Goal: Transaction & Acquisition: Purchase product/service

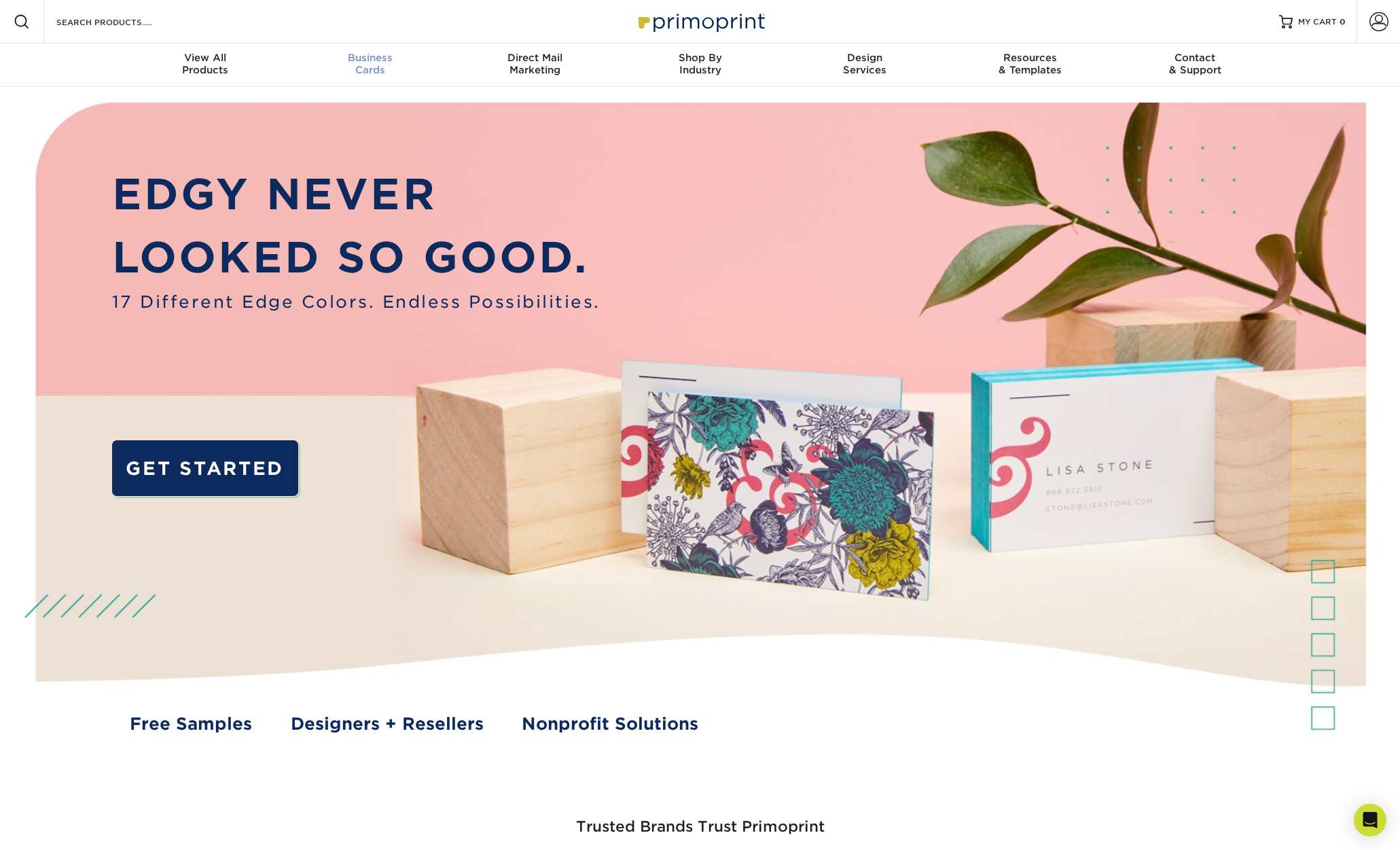
click at [361, 51] on span "Business" at bounding box center [370, 57] width 165 height 12
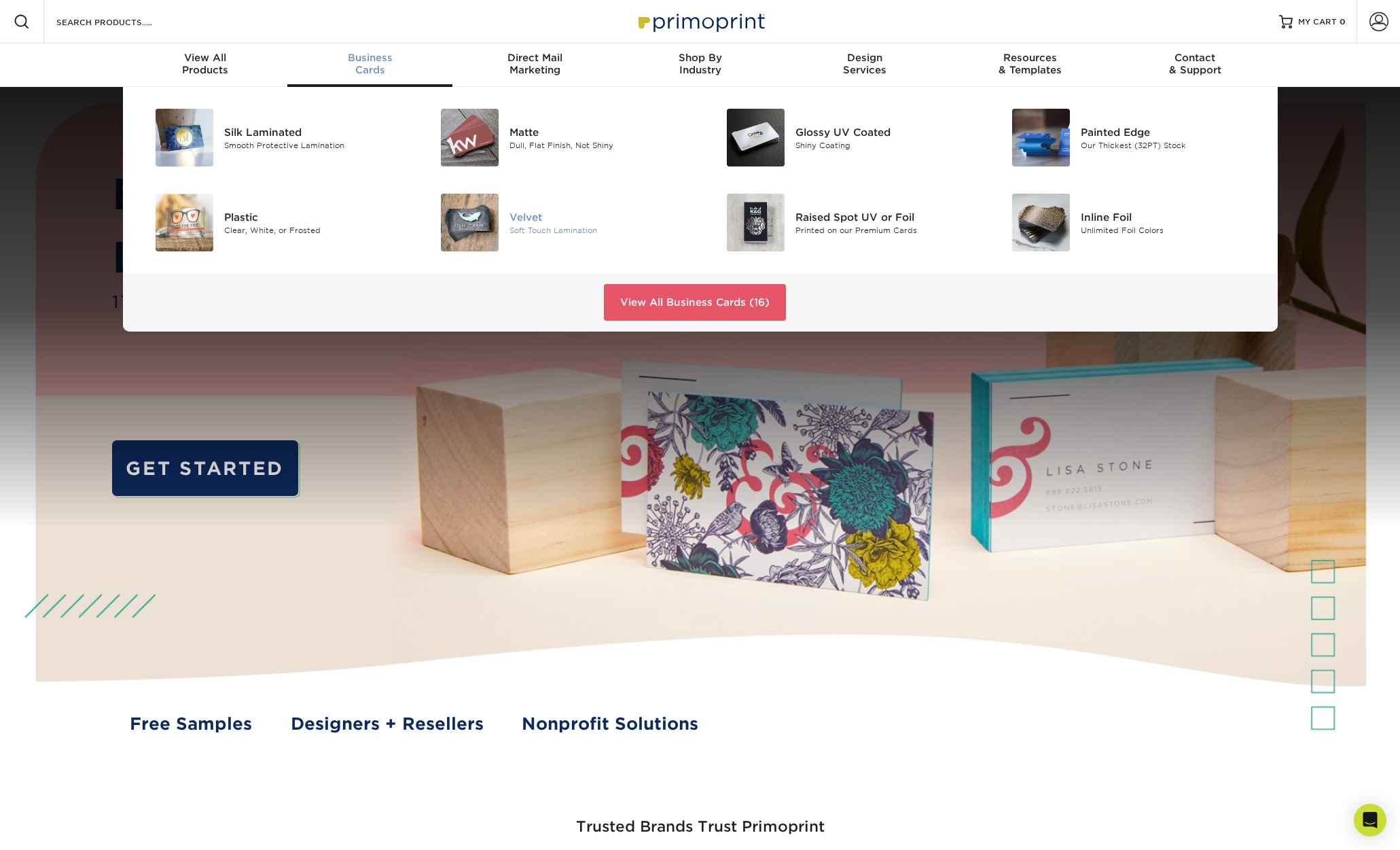
click at [505, 229] on div at bounding box center [461, 222] width 95 height 58
click at [475, 225] on img at bounding box center [469, 222] width 58 height 58
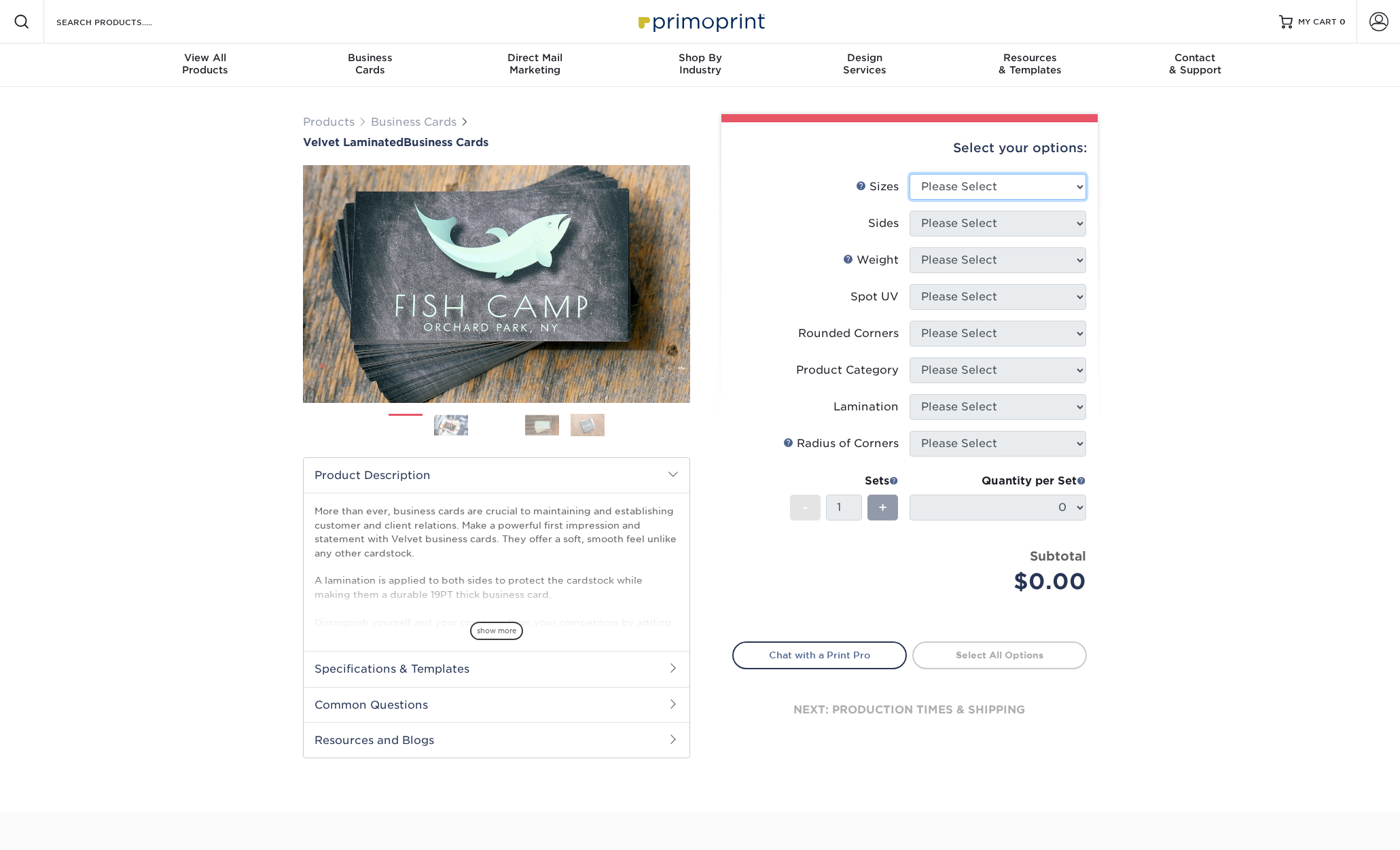
click at [957, 192] on select "Please Select 1.5" x 3.5" - Mini 1.75" x 3.5" - Mini 2" x 2" - Square 2" x 3" -…" at bounding box center [998, 187] width 177 height 26
select select "2.50x2.50"
click at [910, 174] on select "Please Select 1.5" x 3.5" - Mini 1.75" x 3.5" - Mini 2" x 2" - Square 2" x 3" -…" at bounding box center [998, 187] width 177 height 26
click at [969, 221] on select "Please Select Print Both Sides Print Front Only" at bounding box center [998, 223] width 177 height 26
select select "13abbda7-1d64-4f25-8bb2-c179b224825d"
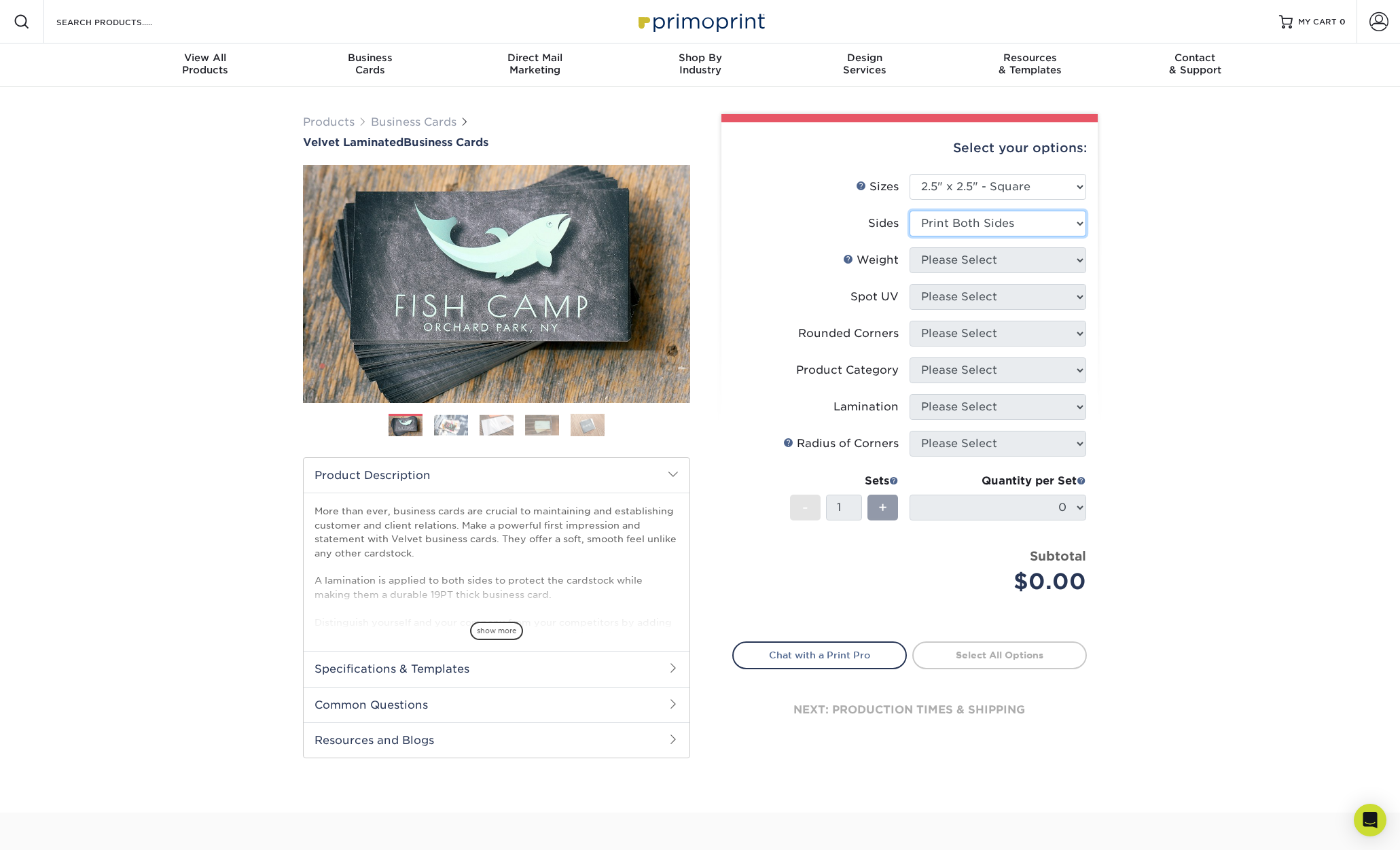
click at [910, 210] on select "Please Select Print Both Sides Print Front Only" at bounding box center [998, 223] width 177 height 26
click at [970, 262] on select "Please Select 16PT" at bounding box center [998, 260] width 177 height 26
select select "16PT"
click at [910, 247] on select "Please Select 16PT" at bounding box center [998, 260] width 177 height 26
click at [970, 297] on select "Please Select No Spot UV Front and Back (Both Sides) Front Only Back Only" at bounding box center [998, 297] width 177 height 26
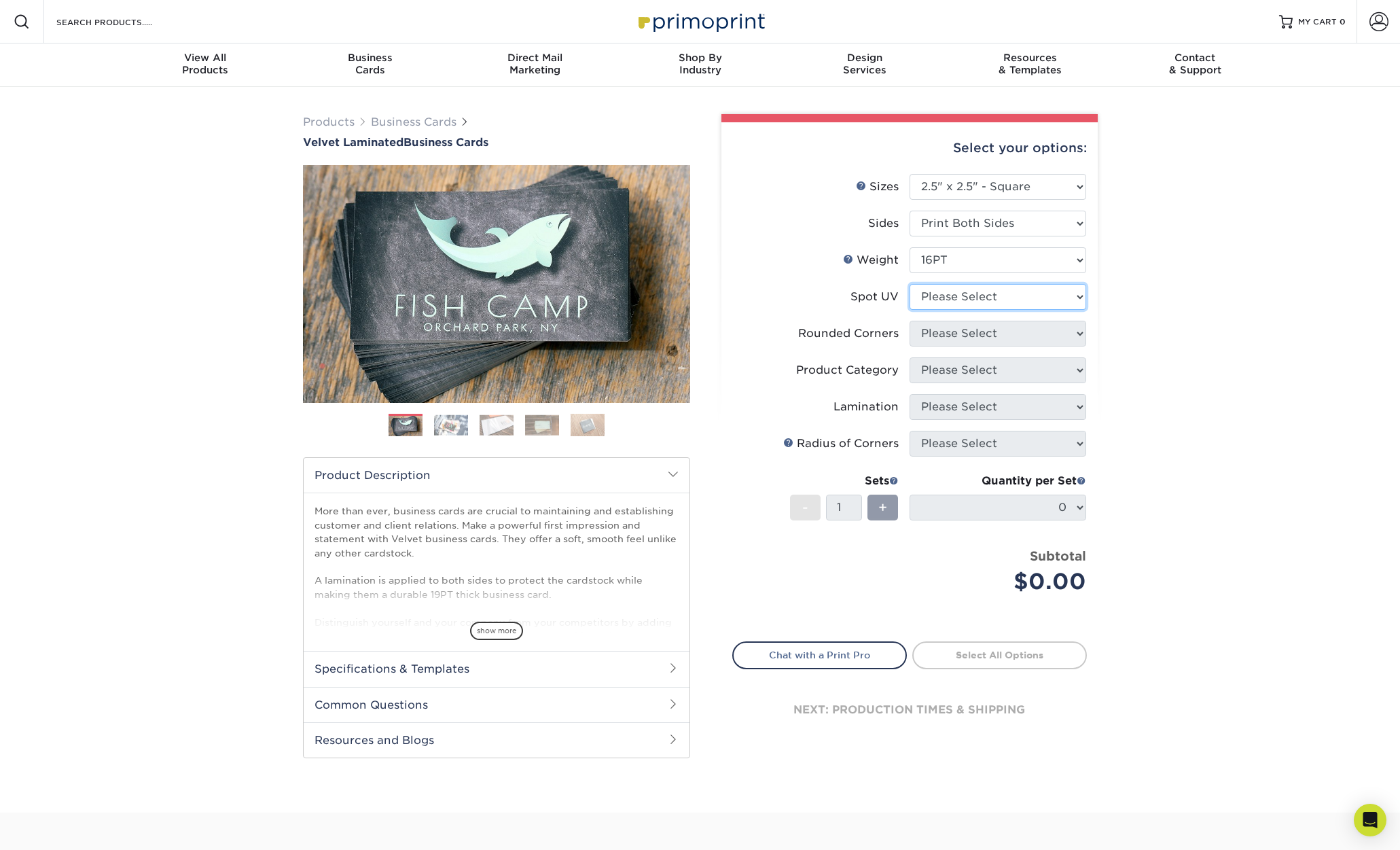
select select "3"
click at [910, 284] on select "Please Select No Spot UV Front and Back (Both Sides) Front Only Back Only" at bounding box center [998, 297] width 177 height 26
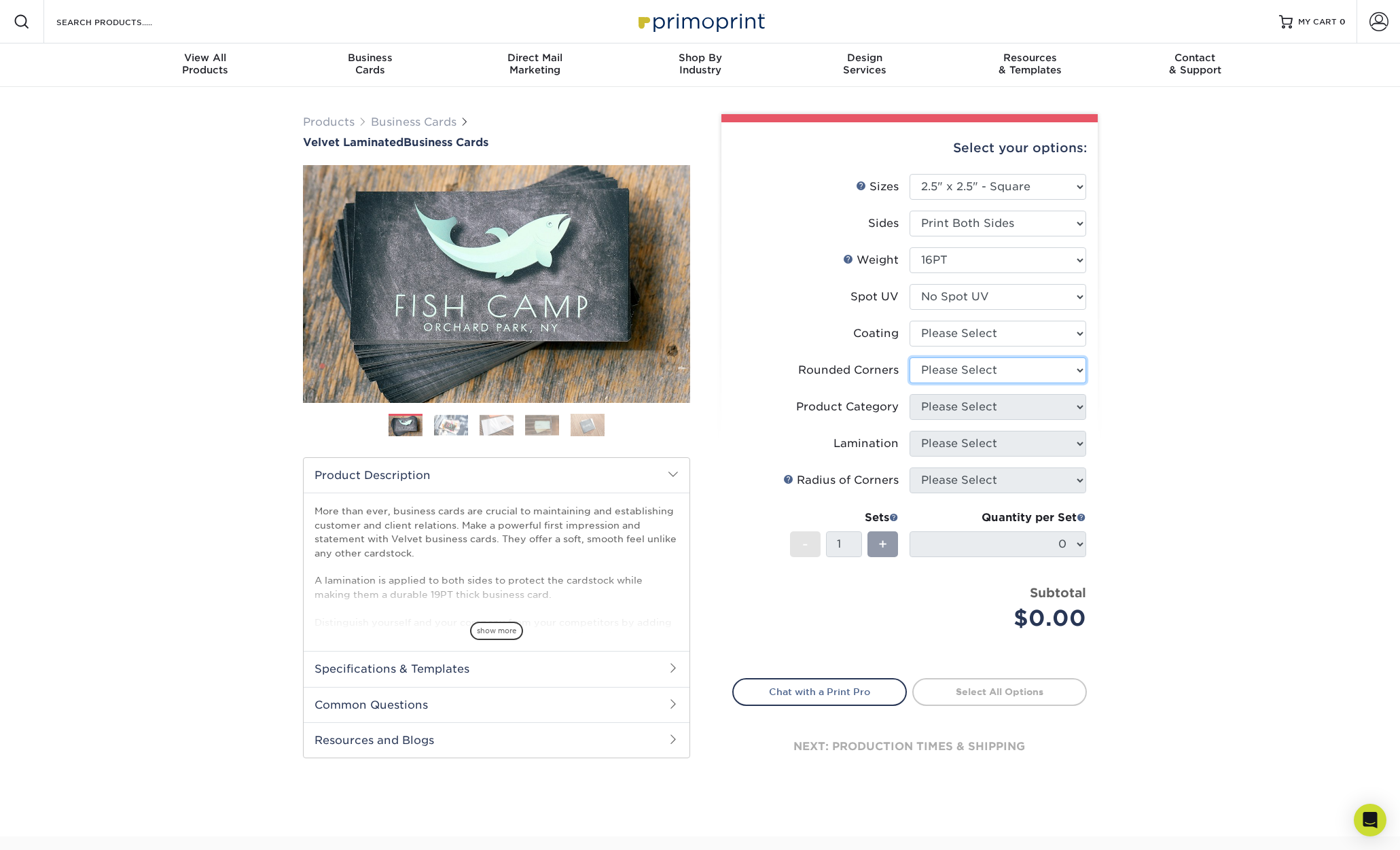
click at [979, 365] on select "Please Select Yes - Round 2 Corners Yes - Round 4 Corners No" at bounding box center [998, 370] width 177 height 26
select select "7672df9e-0e0a-464d-8e1f-920c575e4da3"
click at [910, 357] on select "Please Select Yes - Round 2 Corners Yes - Round 4 Corners No" at bounding box center [998, 370] width 177 height 26
click at [978, 405] on select "Please Select" at bounding box center [998, 407] width 177 height 26
click at [910, 394] on select "Please Select" at bounding box center [998, 407] width 177 height 26
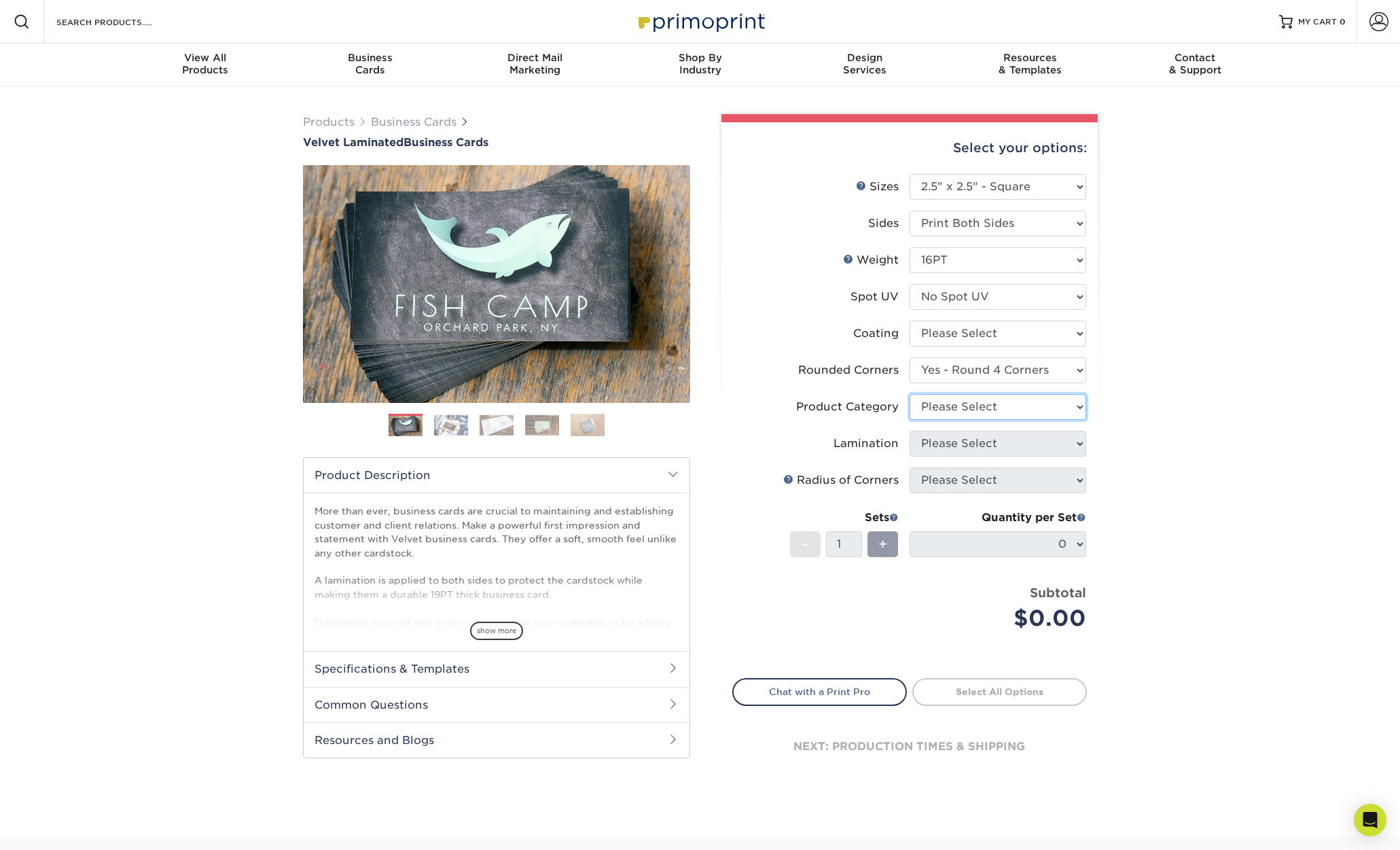
click at [977, 409] on select "Please Select" at bounding box center [998, 407] width 177 height 26
click at [1079, 415] on select "Please Select" at bounding box center [998, 407] width 177 height 26
click at [910, 394] on select "Please Select" at bounding box center [998, 407] width 177 height 26
click at [1072, 401] on select "Please Select" at bounding box center [998, 407] width 177 height 26
click at [1017, 306] on select "Please Select No Spot UV Front and Back (Both Sides) Front Only Back Only" at bounding box center [998, 297] width 177 height 26
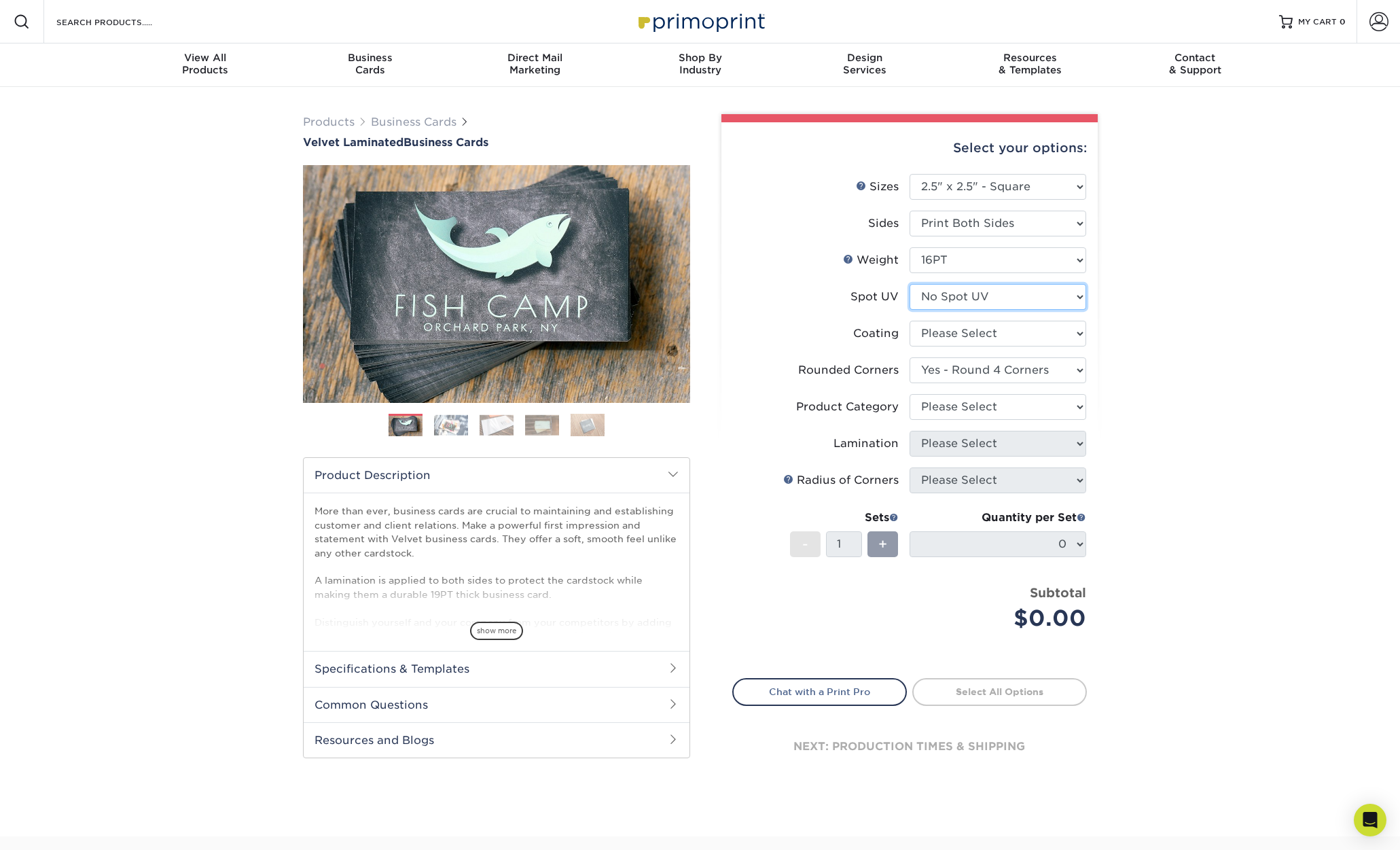
click at [910, 284] on select "Please Select No Spot UV Front and Back (Both Sides) Front Only Back Only" at bounding box center [998, 297] width 177 height 26
click at [1018, 329] on select at bounding box center [998, 334] width 177 height 26
select select "3e7618de-abca-4bda-9f97-8b9129e913d8"
click at [910, 321] on select at bounding box center [998, 334] width 177 height 26
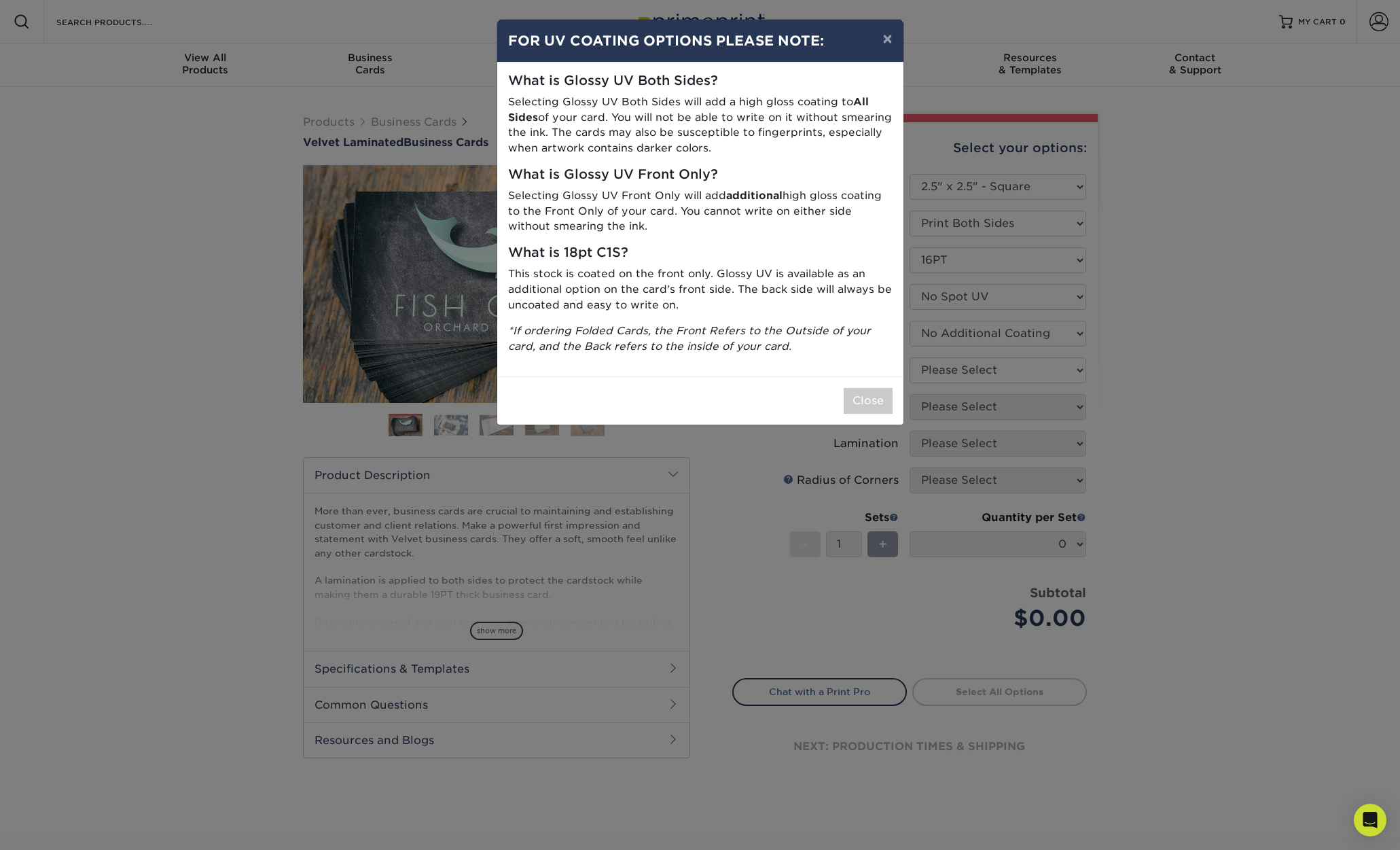
click at [1019, 405] on div "× FOR UV COATING OPTIONS PLEASE NOTE: What is Glossy UV Both Sides? Selecting G…" at bounding box center [700, 425] width 1400 height 850
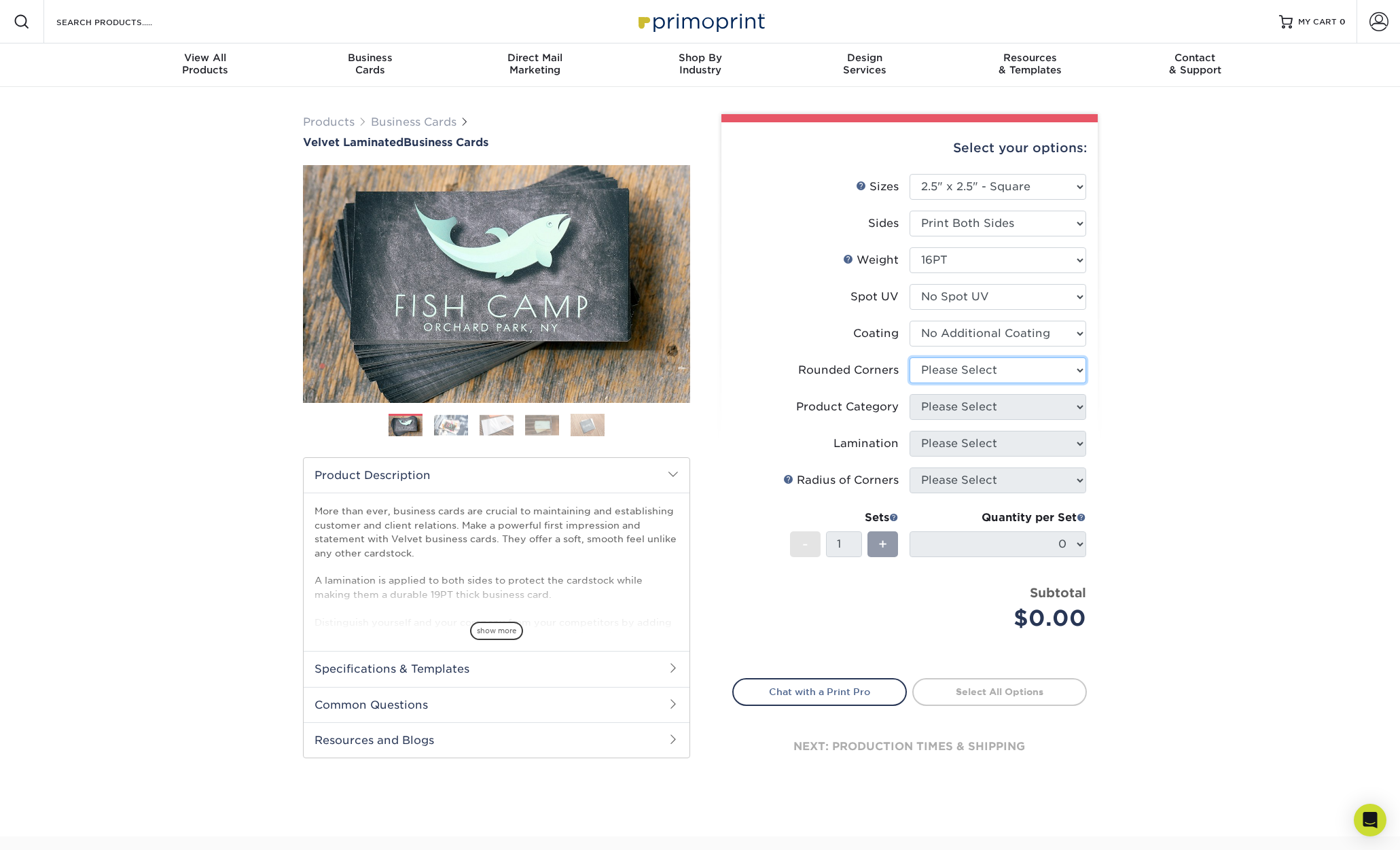
click at [999, 367] on select "Please Select Yes - Round 2 Corners Yes - Round 4 Corners No" at bounding box center [998, 370] width 177 height 26
select select "7672df9e-0e0a-464d-8e1f-920c575e4da3"
click at [910, 357] on select "Please Select Yes - Round 2 Corners Yes - Round 4 Corners No" at bounding box center [998, 370] width 177 height 26
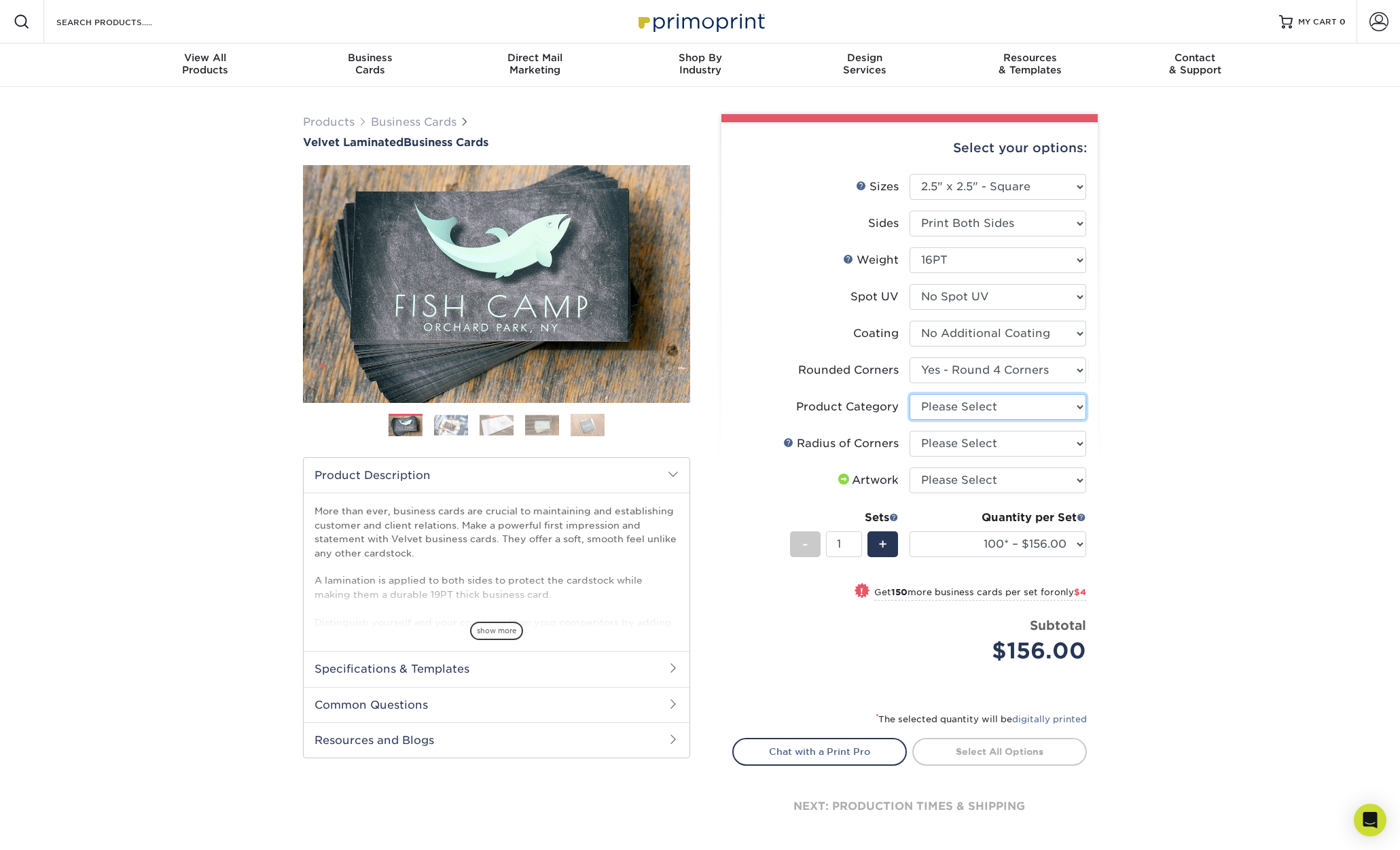
click at [1000, 409] on select "Please Select Business Cards" at bounding box center [998, 407] width 177 height 26
select select "3b5148f1-0588-4f88-a218-97bcfdce65c1"
click at [910, 394] on select "Please Select Business Cards" at bounding box center [998, 407] width 177 height 26
click at [1001, 440] on select "Please Select Rounded 1/8" Rounded 1/4"" at bounding box center [998, 444] width 177 height 26
select select "589680c7-ee9a-431b-9d12-d7aeb1386a97"
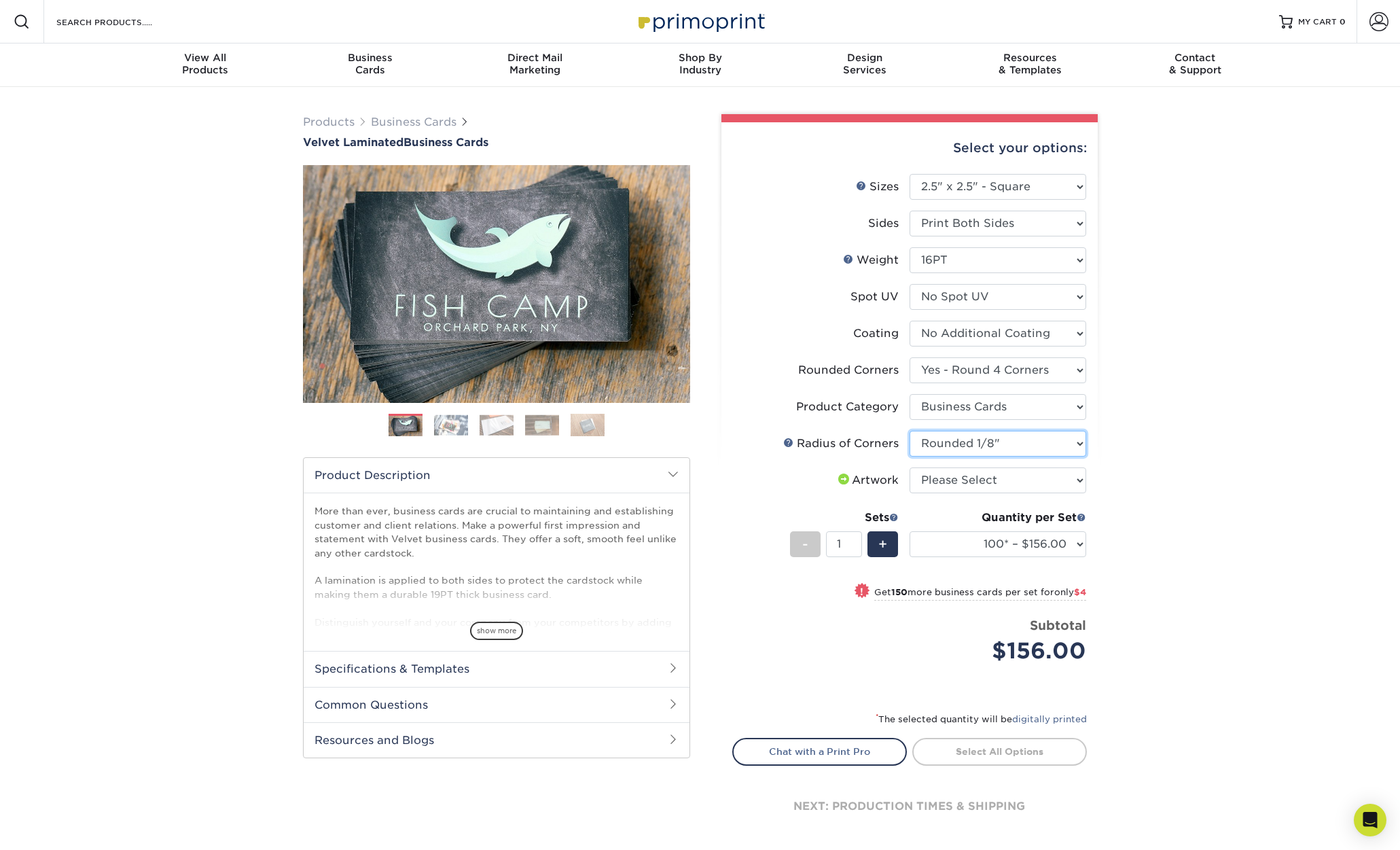
click at [910, 431] on select "Please Select Rounded 1/8" Rounded 1/4"" at bounding box center [998, 444] width 177 height 26
click at [1000, 483] on select "Please Select I will upload files I need a design - $100" at bounding box center [998, 481] width 177 height 26
select select "upload"
click at [910, 468] on select "Please Select I will upload files I need a design - $100" at bounding box center [998, 481] width 177 height 26
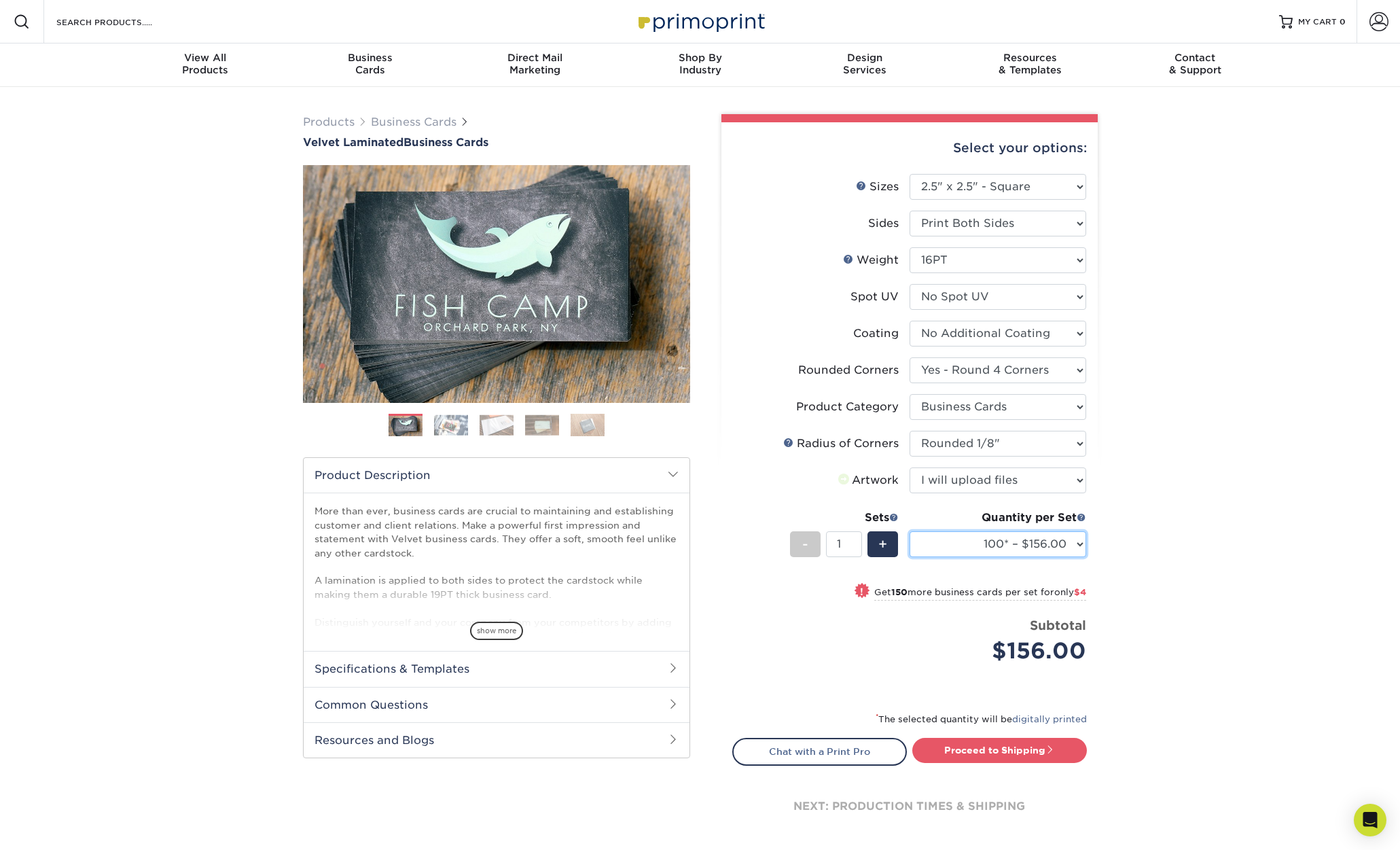
click at [1015, 540] on select "100* – $156.00 250* – $160.00 500 – $164.00 1000 – $184.00 2500 – $435.00 5000 …" at bounding box center [998, 544] width 177 height 26
click at [1063, 542] on select "100* – $156.00 250* – $160.00 500 – $164.00 1000 – $184.00 2500 – $435.00 5000 …" at bounding box center [998, 544] width 177 height 26
click at [1065, 539] on select "100* – $156.00 250* – $160.00 500 – $164.00 1000 – $184.00 2500 – $435.00 5000 …" at bounding box center [998, 544] width 177 height 26
select select "500 – $164.00"
click at [910, 531] on select "100* – $156.00 250* – $160.00 500 – $164.00 1000 – $184.00 2500 – $435.00 5000 …" at bounding box center [998, 544] width 177 height 26
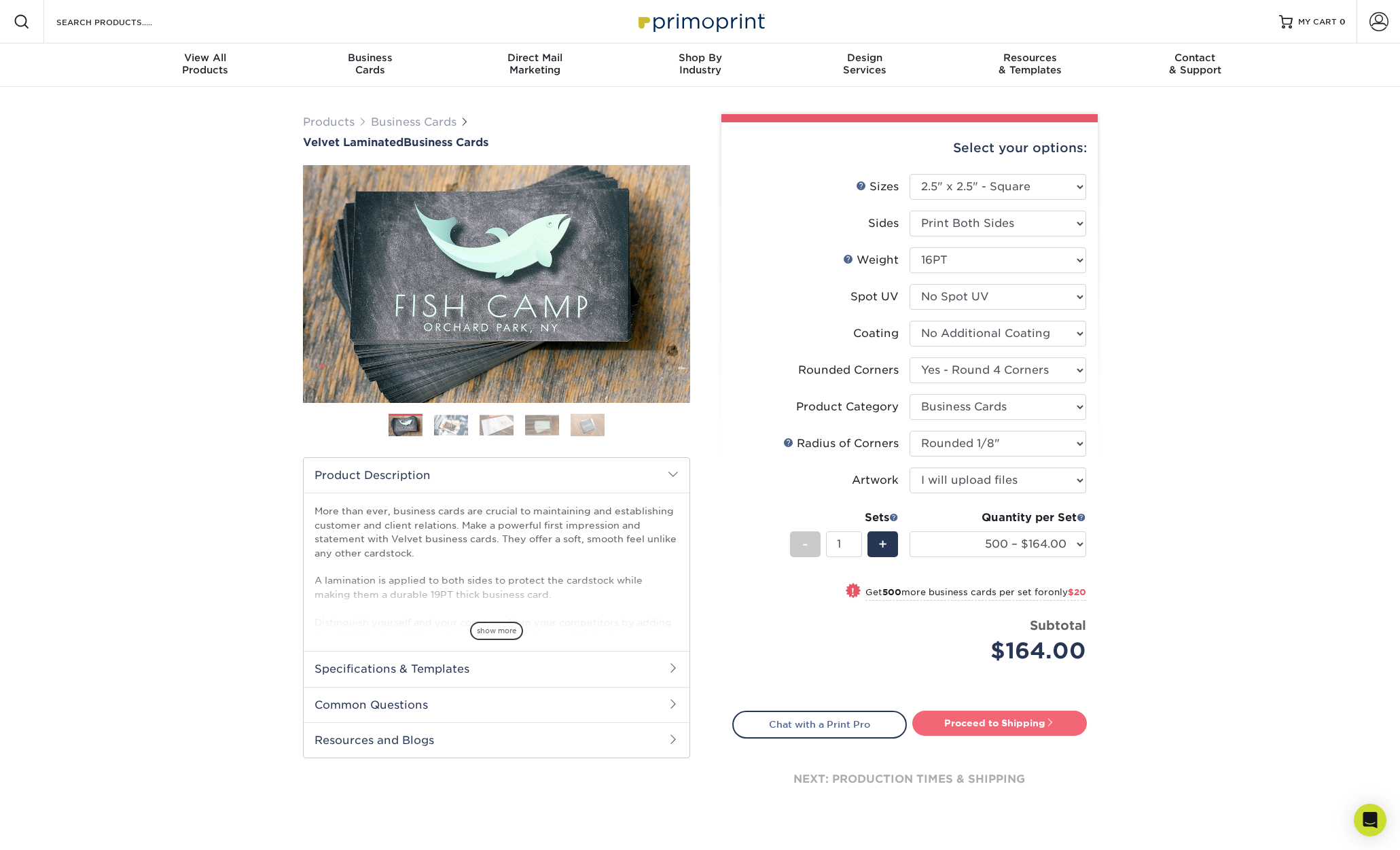
click at [1017, 715] on link "Proceed to Shipping" at bounding box center [999, 723] width 175 height 24
type input "Set 1"
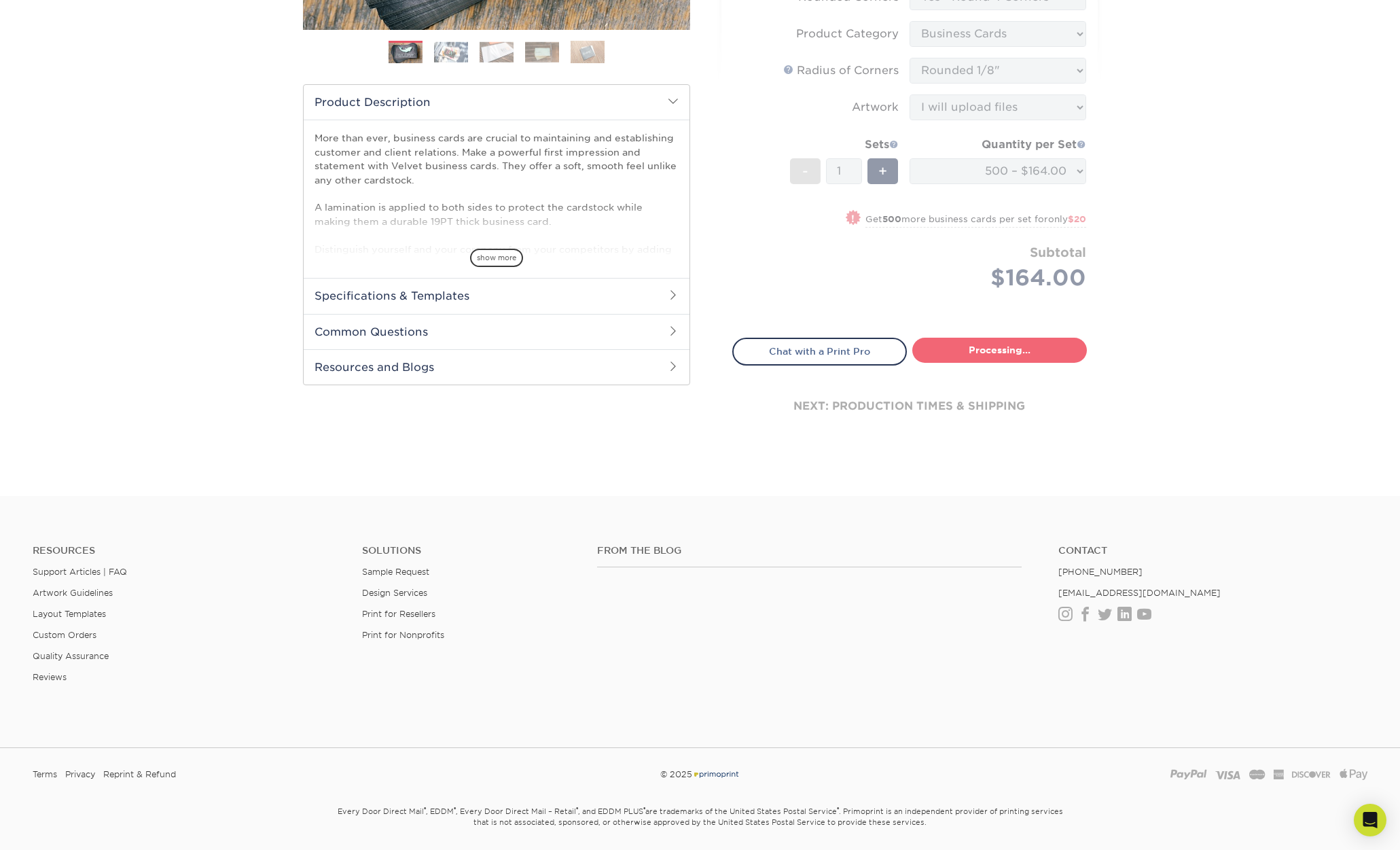
select select "f5319826-69fc-4784-b178-8f8e66aaa6ba"
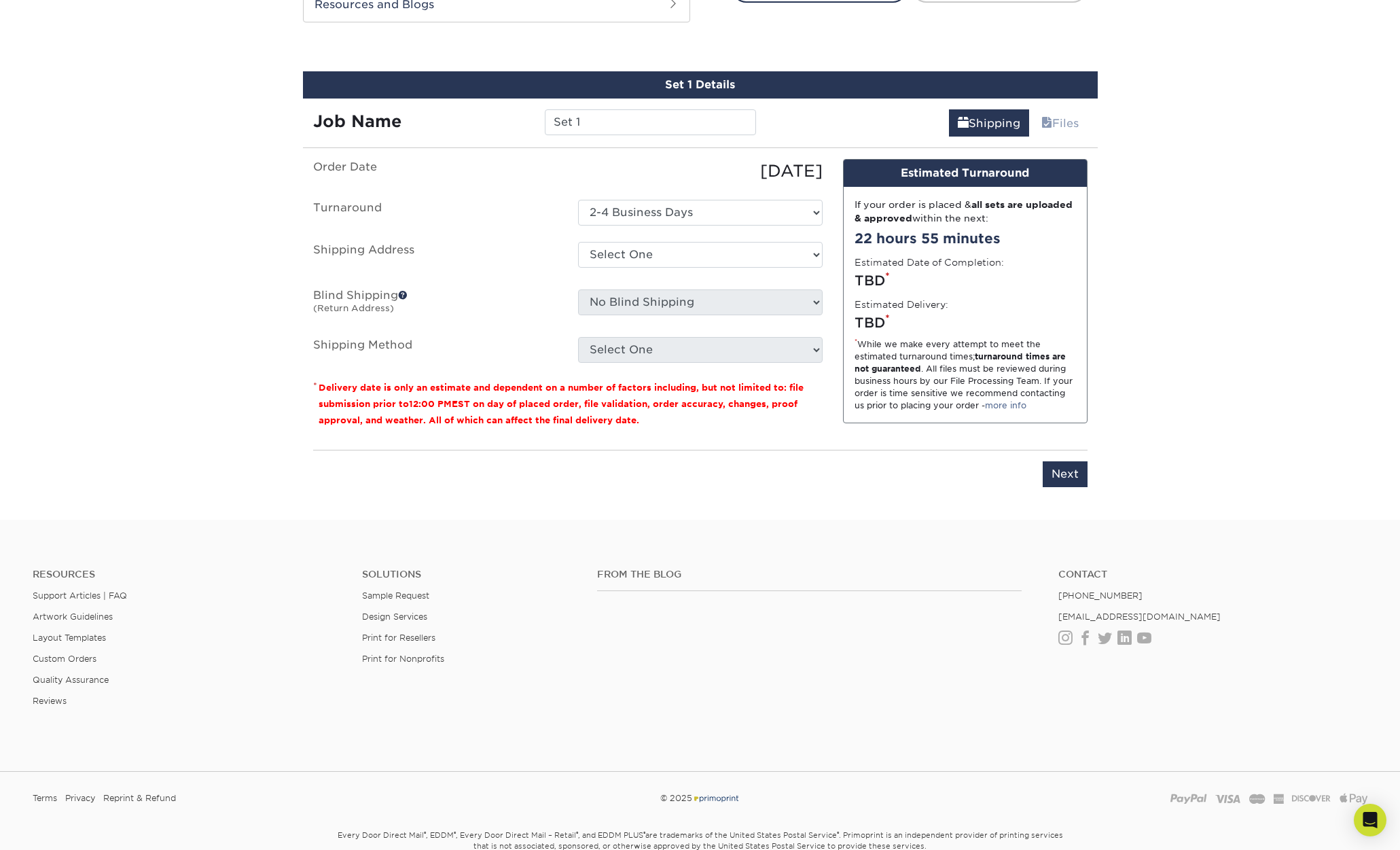
scroll to position [747, 0]
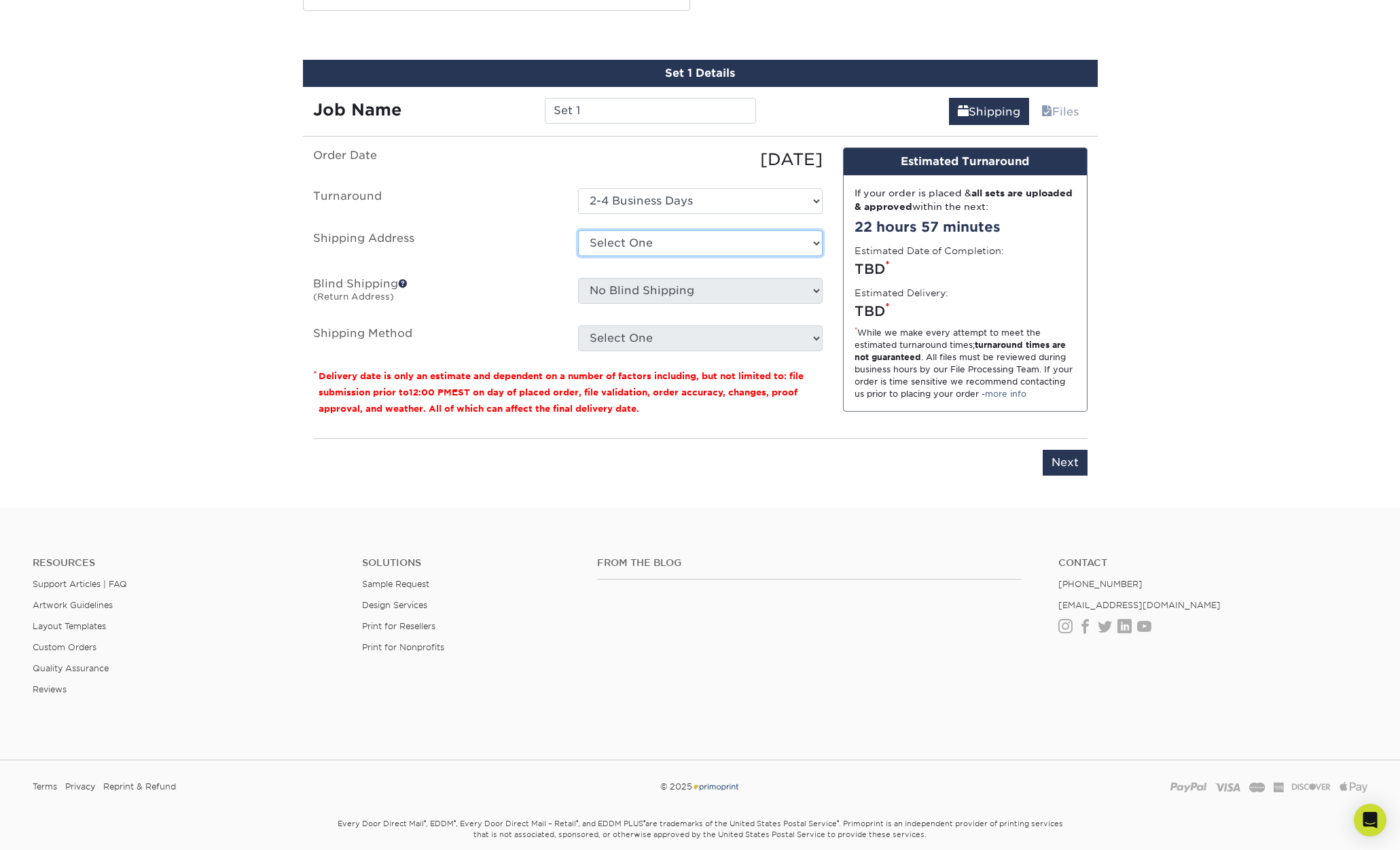
click at [686, 250] on select "Select One + Add New Address - Login" at bounding box center [700, 243] width 245 height 26
click at [691, 246] on select "Select One + Add New Address - Login" at bounding box center [700, 243] width 245 height 26
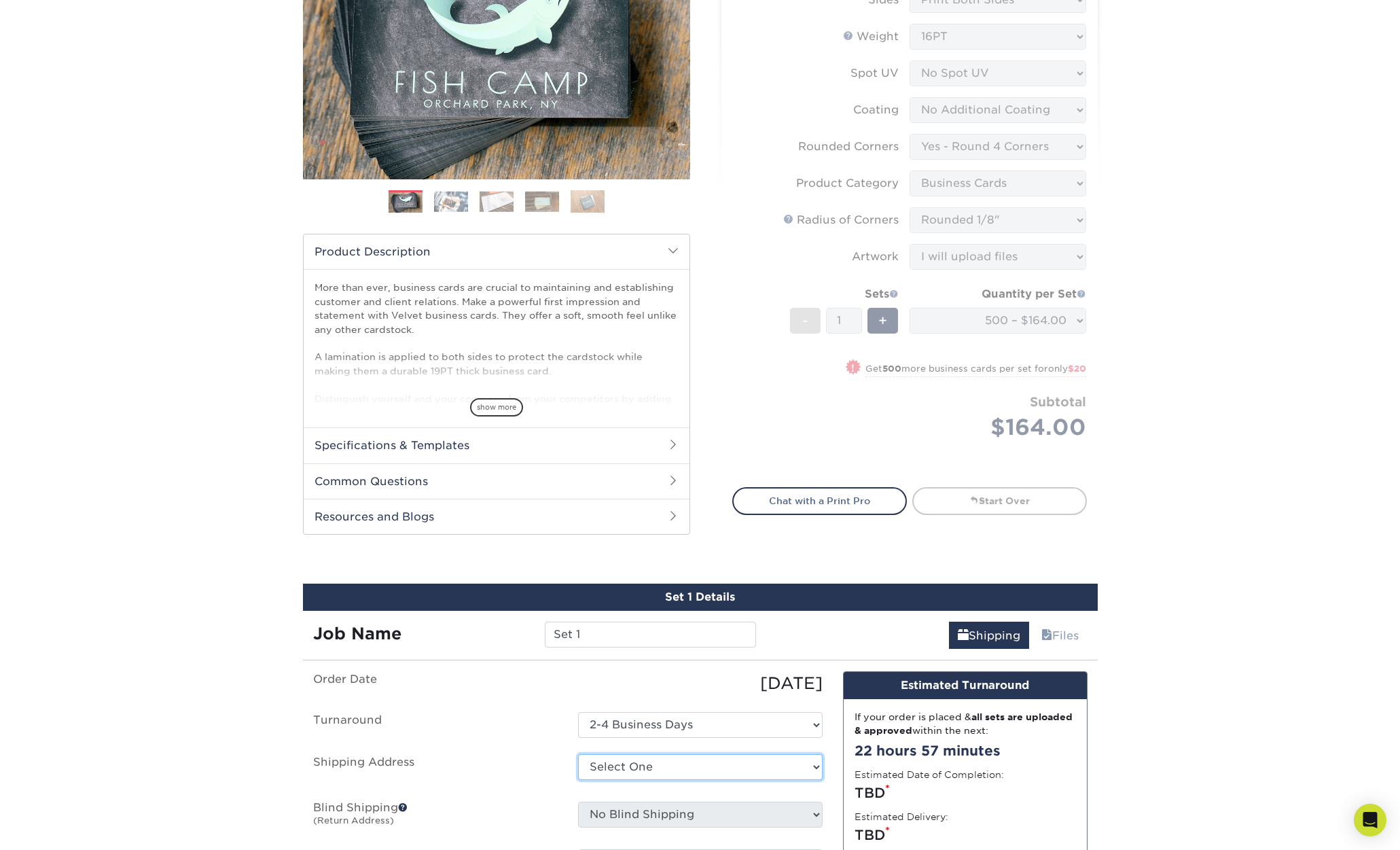
scroll to position [0, 0]
